Goal: Task Accomplishment & Management: Manage account settings

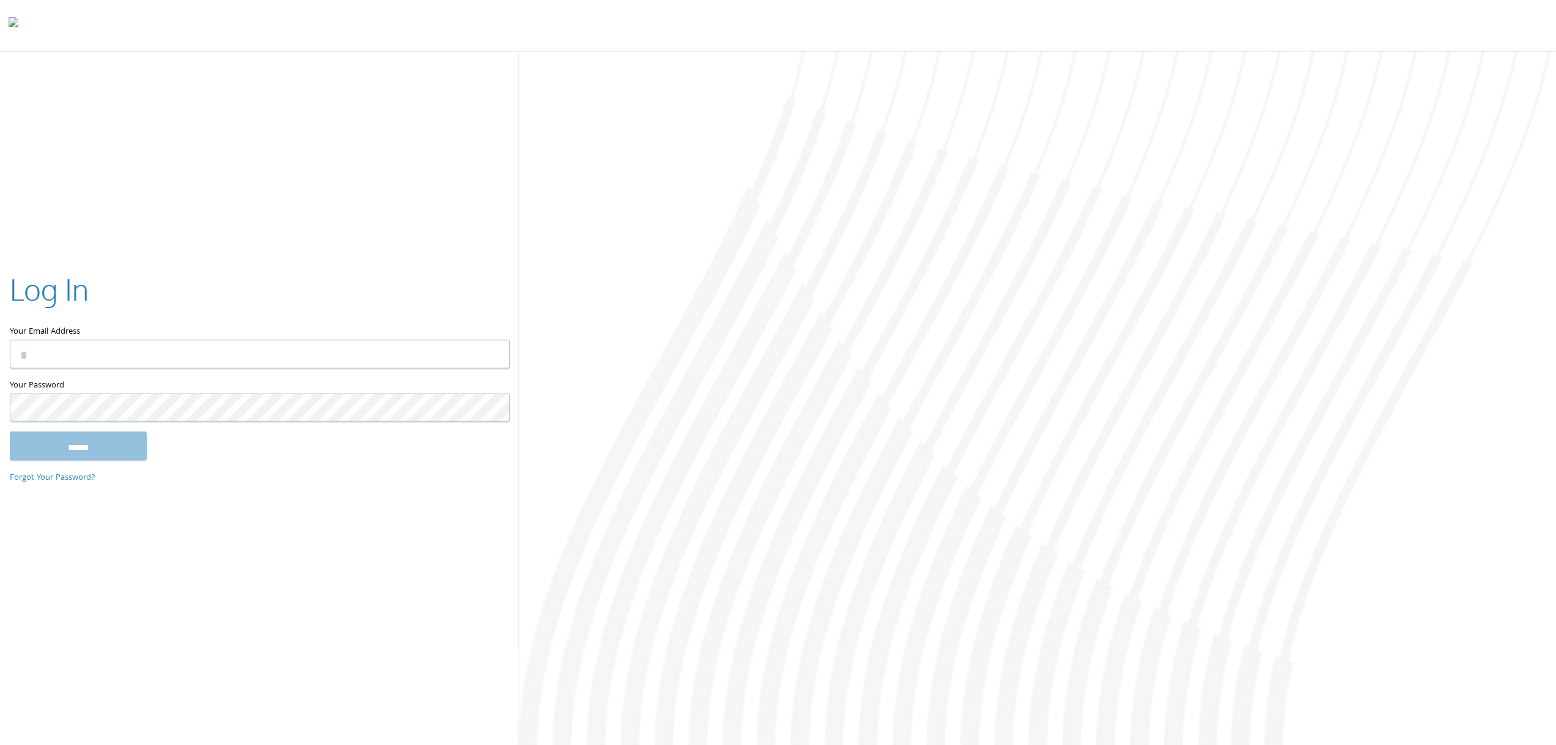
type input "**********"
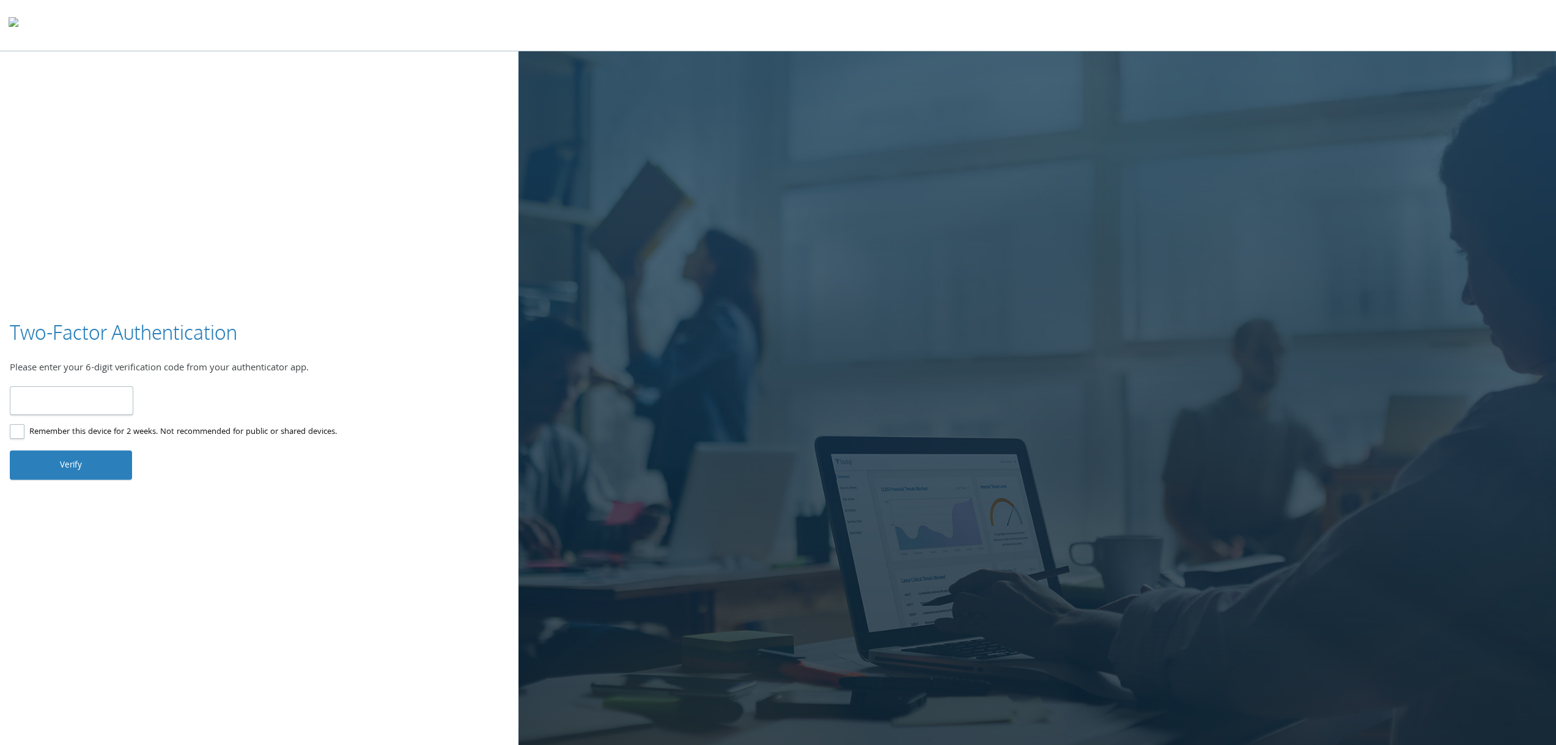
click at [51, 398] on input "number" at bounding box center [72, 401] width 124 height 29
type input "******"
click at [80, 472] on button "Verify" at bounding box center [71, 465] width 122 height 29
